Goal: Task Accomplishment & Management: Manage account settings

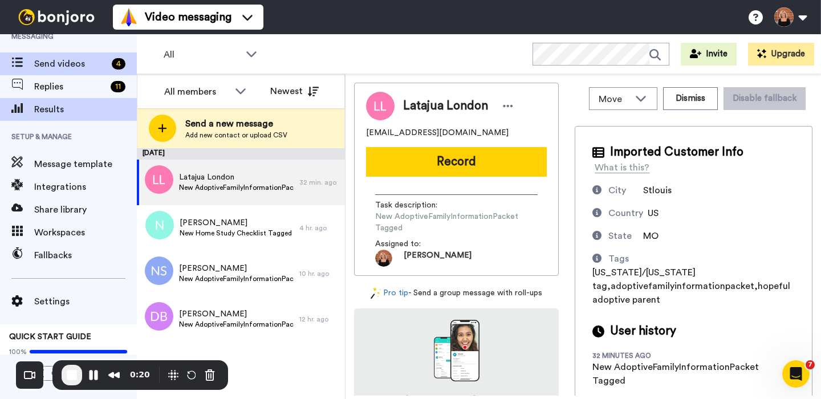
scroll to position [22, 0]
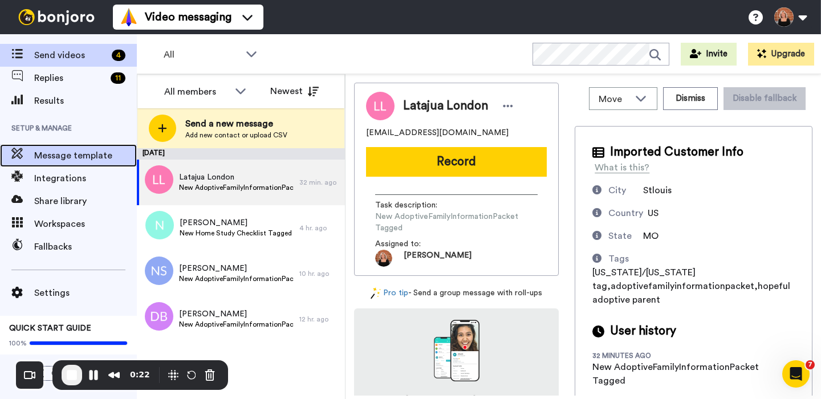
click at [76, 155] on span "Message template" at bounding box center [85, 156] width 103 height 14
click at [73, 160] on span "Message template" at bounding box center [85, 156] width 103 height 14
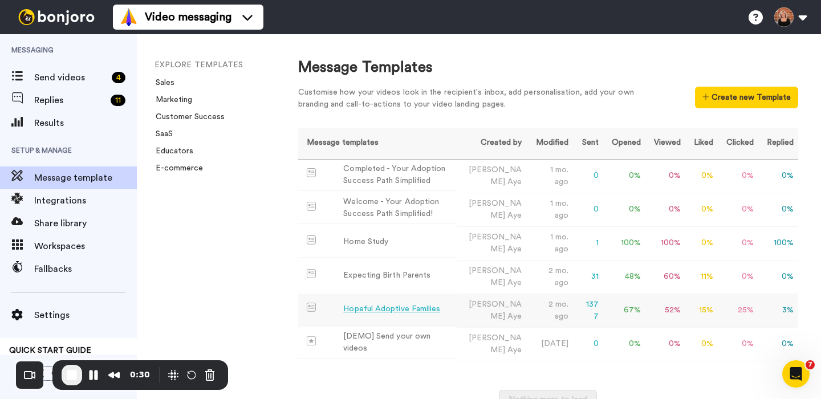
click at [390, 310] on div "Hopeful Adoptive Families" at bounding box center [391, 309] width 97 height 12
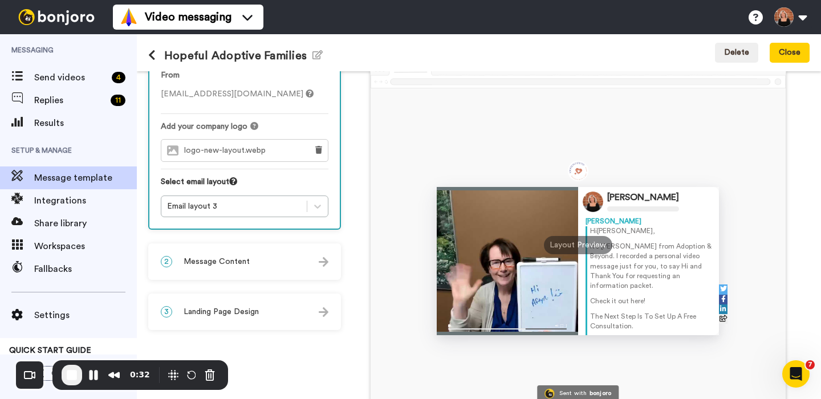
click at [286, 262] on div "2 Message Content" at bounding box center [244, 262] width 190 height 34
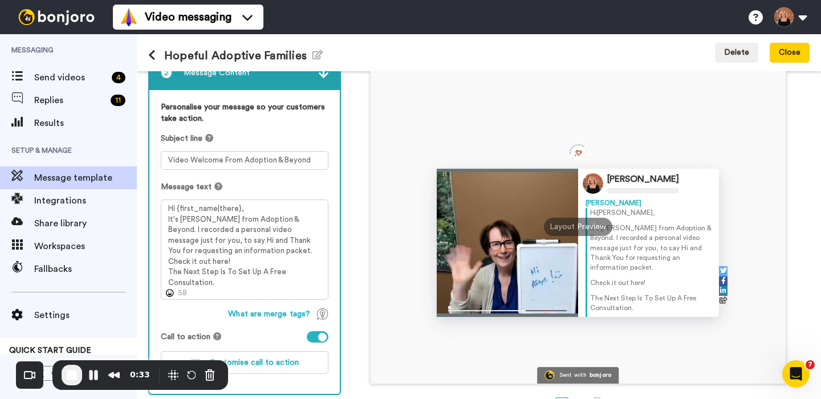
scroll to position [86, 0]
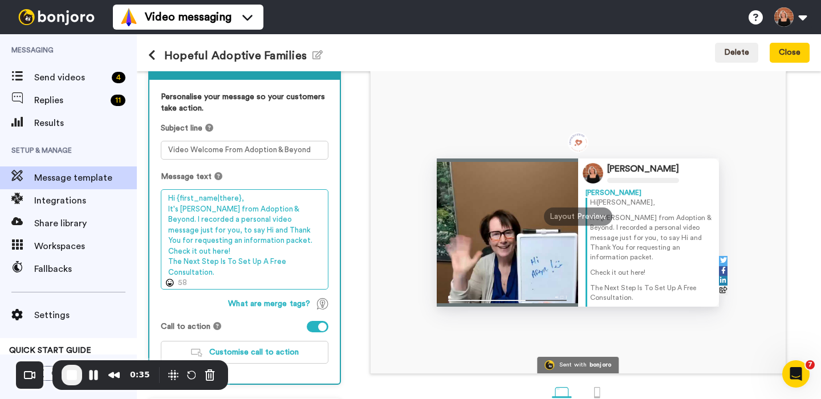
drag, startPoint x: 216, startPoint y: 274, endPoint x: 164, endPoint y: 264, distance: 53.4
click at [164, 264] on textarea "Hi {first_name|there}, It's Steffany from Adoption & Beyond. I recorded a perso…" at bounding box center [245, 239] width 168 height 100
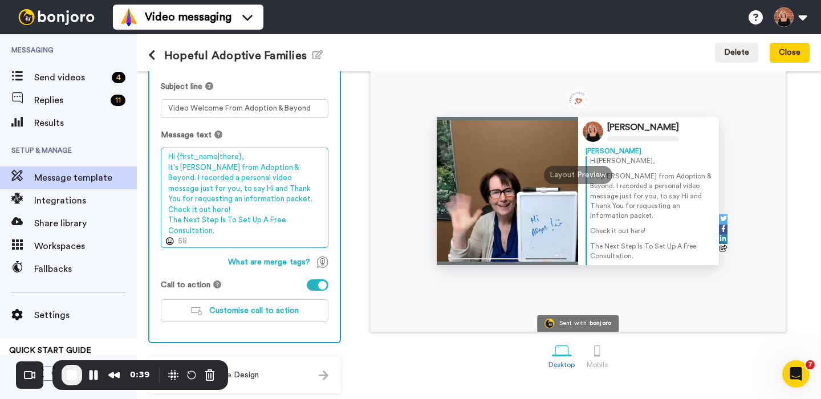
scroll to position [130, 0]
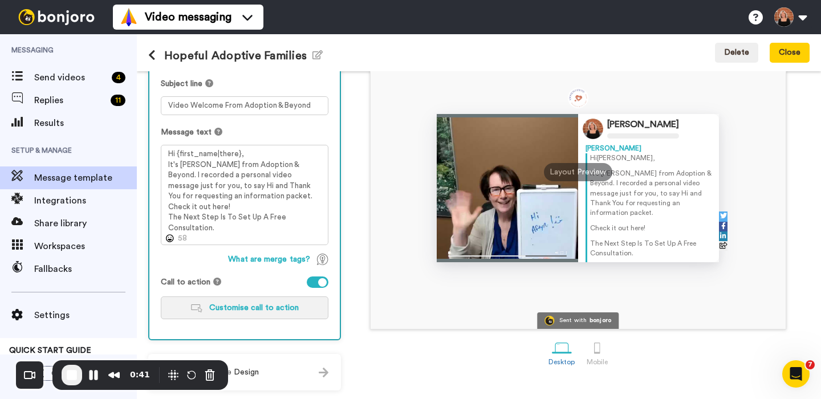
click at [251, 307] on span "Customise call to action" at bounding box center [254, 308] width 90 height 8
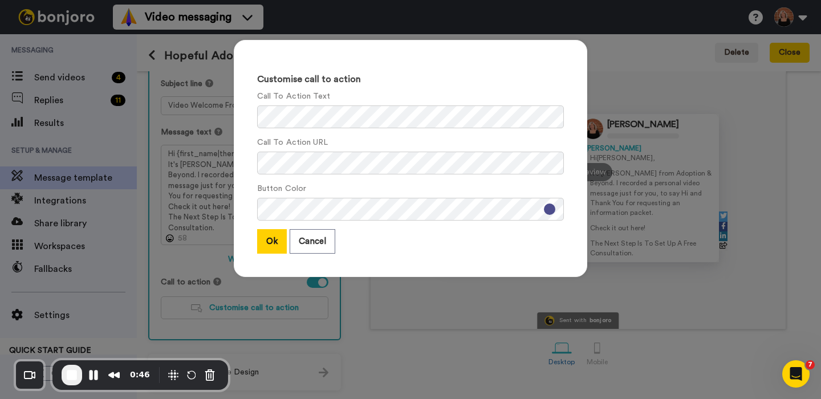
click at [613, 74] on div "Customise call to action Call To Action Text Call To Action URL Button Color Ok…" at bounding box center [410, 199] width 821 height 399
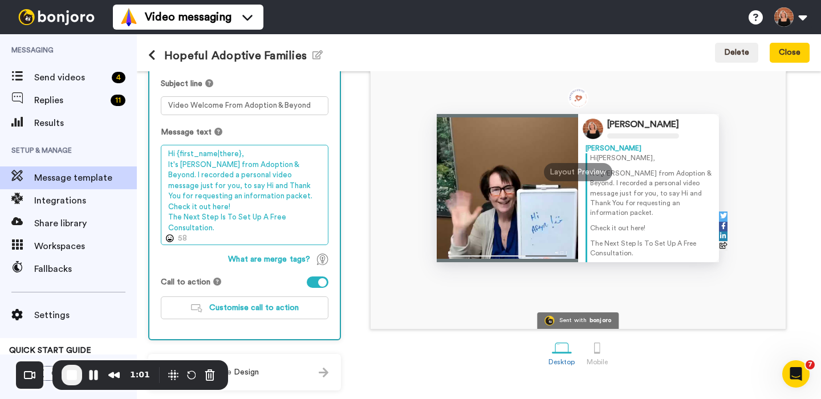
click at [264, 226] on textarea "Hi {first_name|there}, It's Steffany from Adoption & Beyond. I recorded a perso…" at bounding box center [245, 195] width 168 height 100
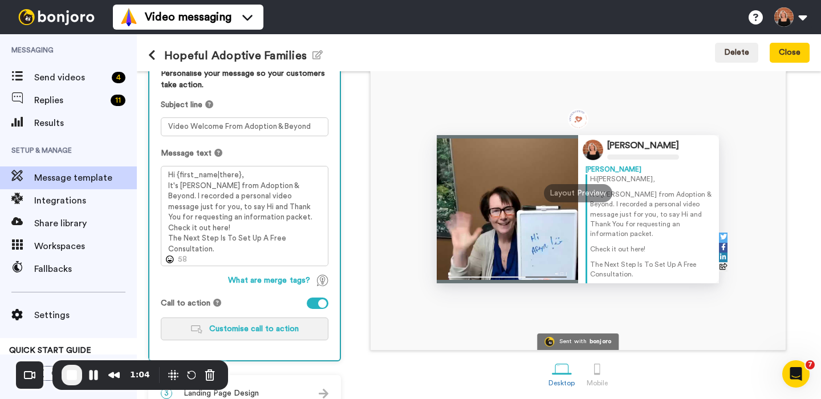
click at [254, 336] on button "Customise call to action" at bounding box center [245, 329] width 168 height 23
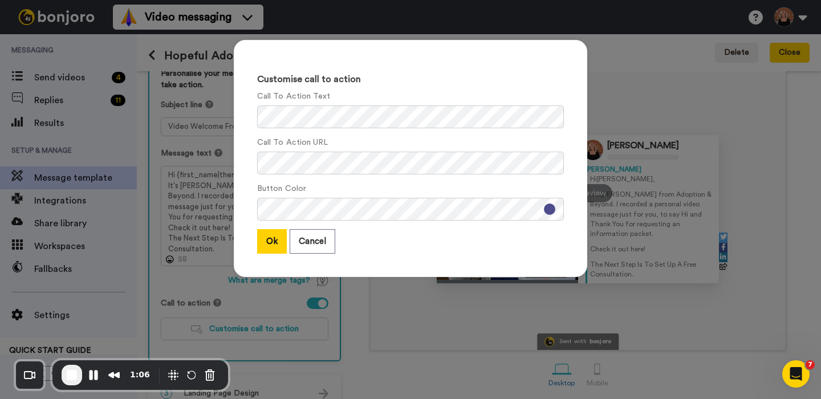
click at [643, 101] on div "Customise call to action Call To Action Text Call To Action URL Button Color Ok…" at bounding box center [410, 199] width 821 height 399
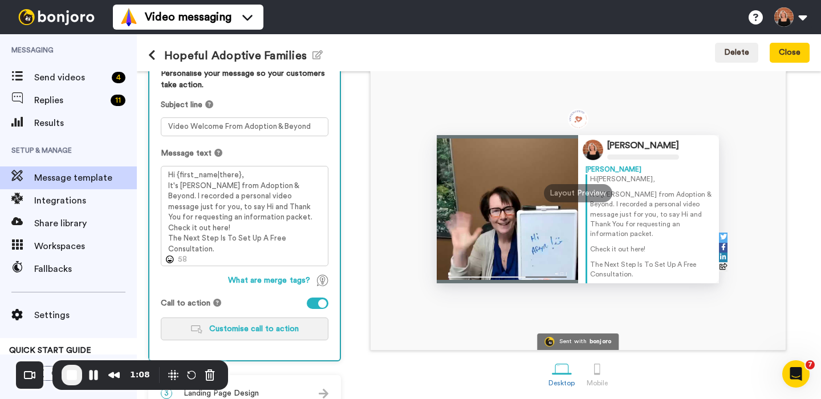
scroll to position [0, 0]
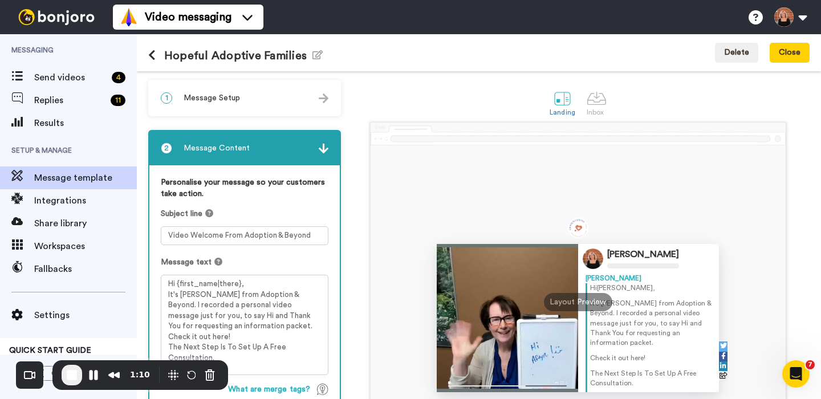
click at [151, 51] on icon at bounding box center [151, 55] width 7 height 11
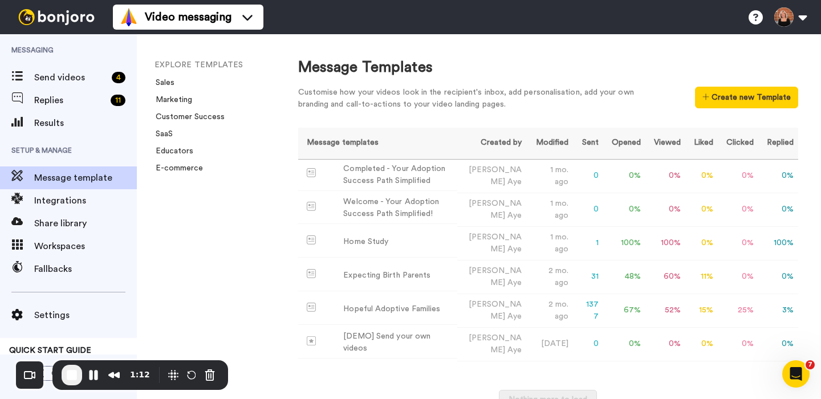
click at [75, 378] on span "End Recording" at bounding box center [72, 375] width 14 height 14
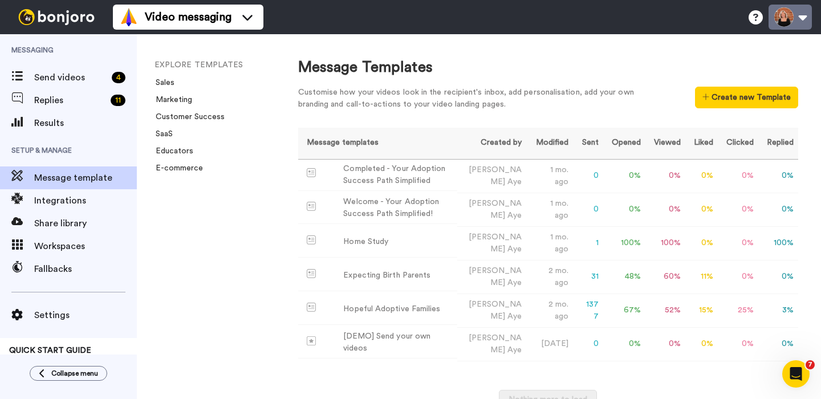
click at [781, 19] on button at bounding box center [790, 17] width 43 height 25
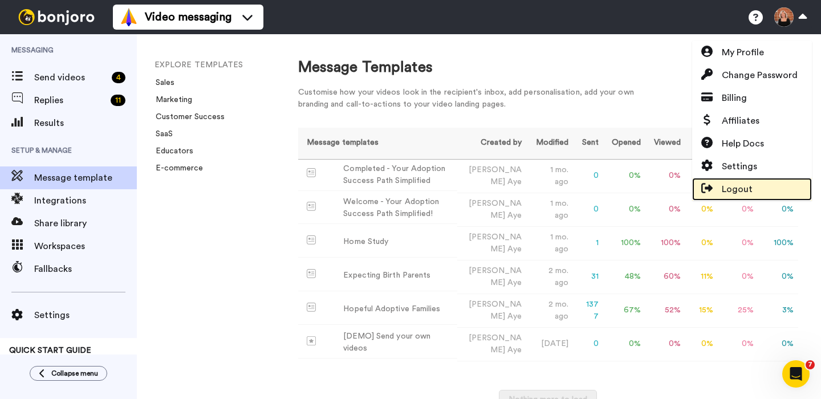
click at [722, 184] on span "Logout" at bounding box center [737, 189] width 31 height 14
